Goal: Obtain resource: Download file/media

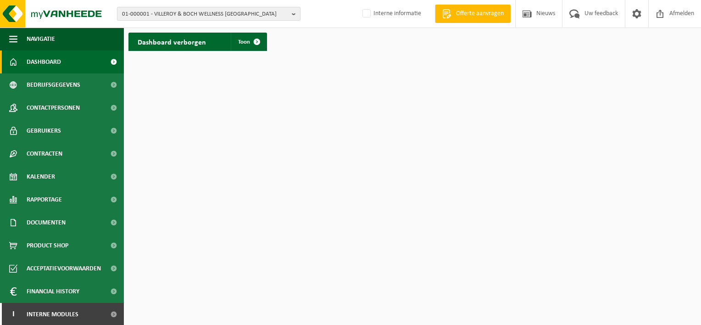
click at [155, 12] on span "01-000001 - VILLEROY & BOCH WELLNESS [GEOGRAPHIC_DATA]" at bounding box center [205, 14] width 166 height 14
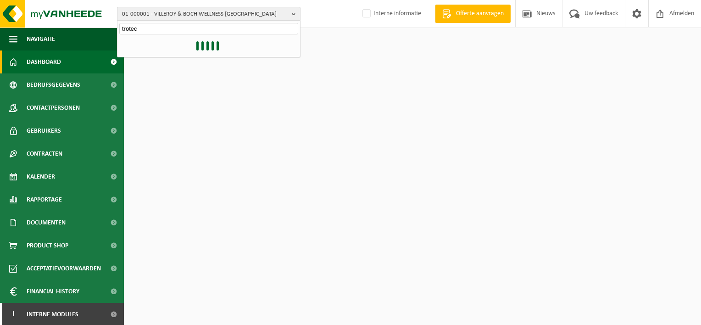
type input "trotec"
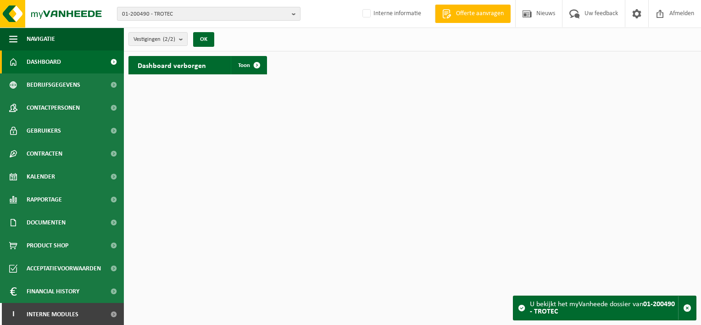
click at [295, 13] on b "button" at bounding box center [296, 13] width 8 height 13
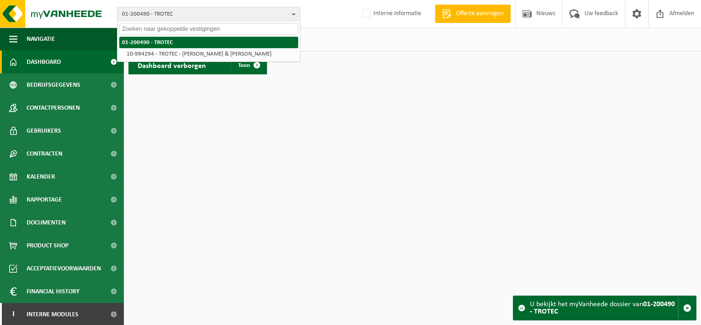
click at [162, 43] on strong "01-200490 - TROTEC" at bounding box center [147, 42] width 51 height 6
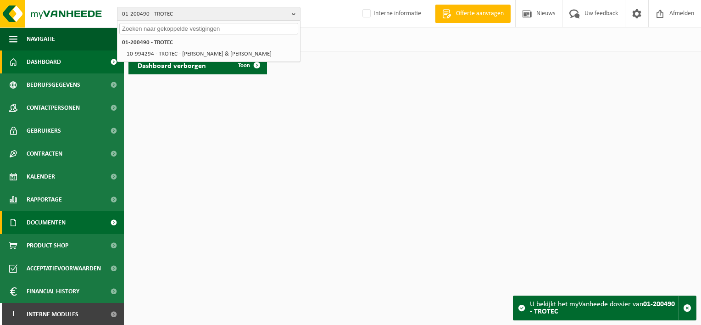
click at [106, 222] on span at bounding box center [113, 222] width 21 height 23
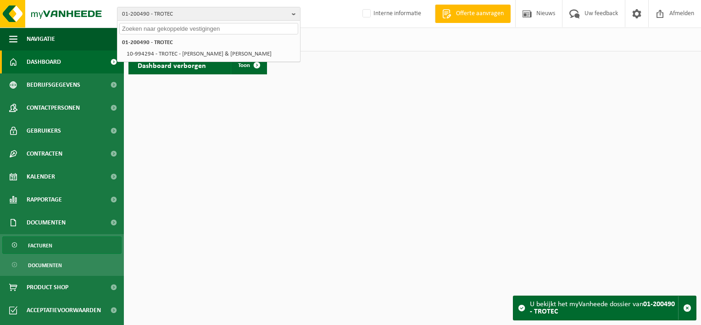
click at [37, 243] on span "Facturen" at bounding box center [40, 245] width 24 height 17
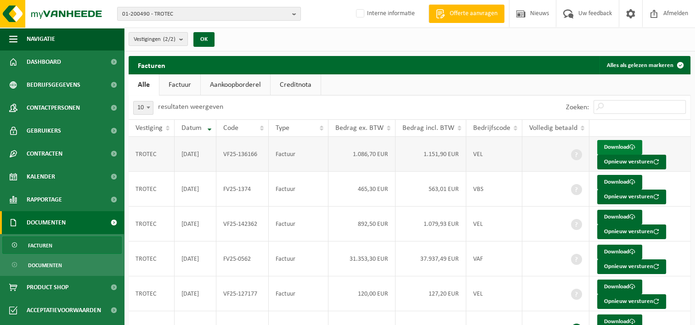
click at [613, 144] on link "Download" at bounding box center [619, 147] width 45 height 15
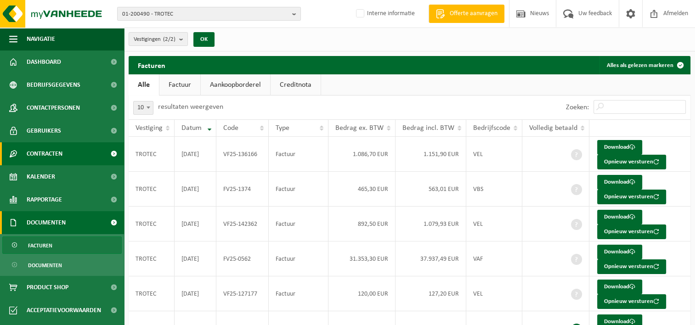
click at [106, 151] on span at bounding box center [113, 153] width 21 height 23
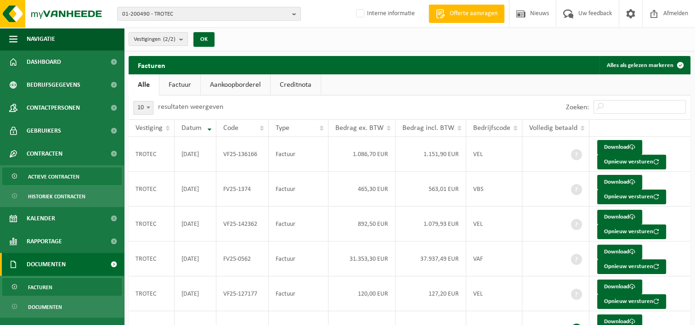
click at [64, 177] on span "Actieve contracten" at bounding box center [53, 176] width 51 height 17
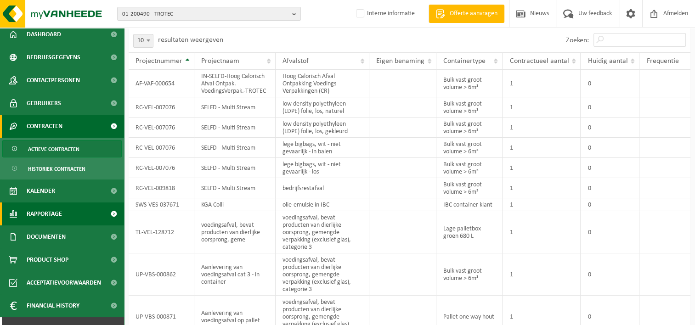
scroll to position [42, 0]
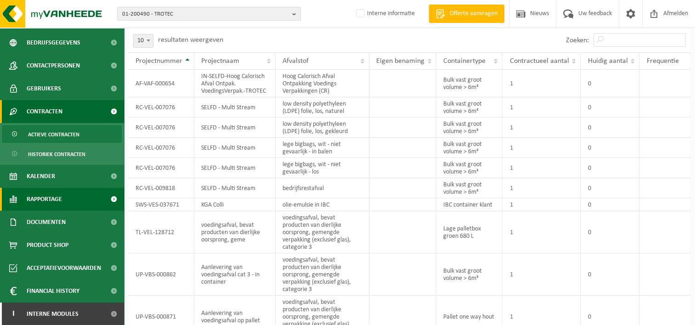
click at [107, 198] on span at bounding box center [113, 199] width 21 height 23
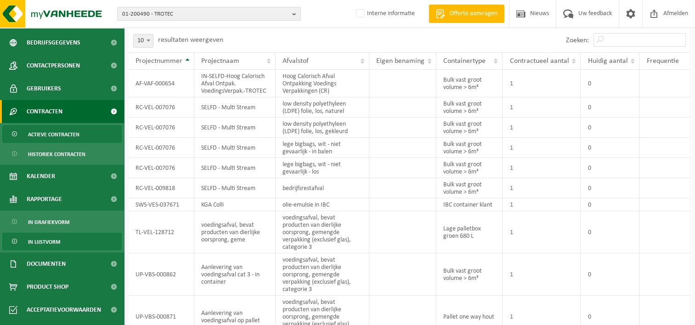
click at [43, 242] on span "In lijstvorm" at bounding box center [44, 241] width 32 height 17
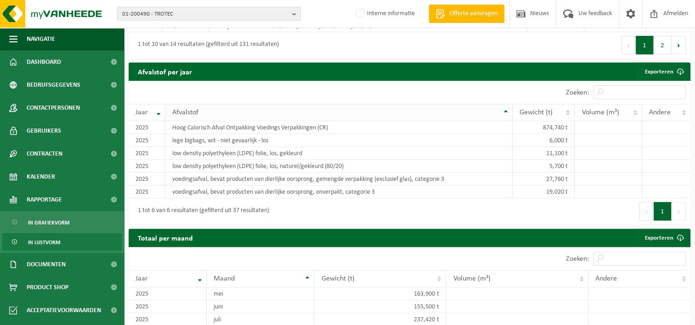
scroll to position [1102, 0]
